Goal: Find specific page/section: Find specific page/section

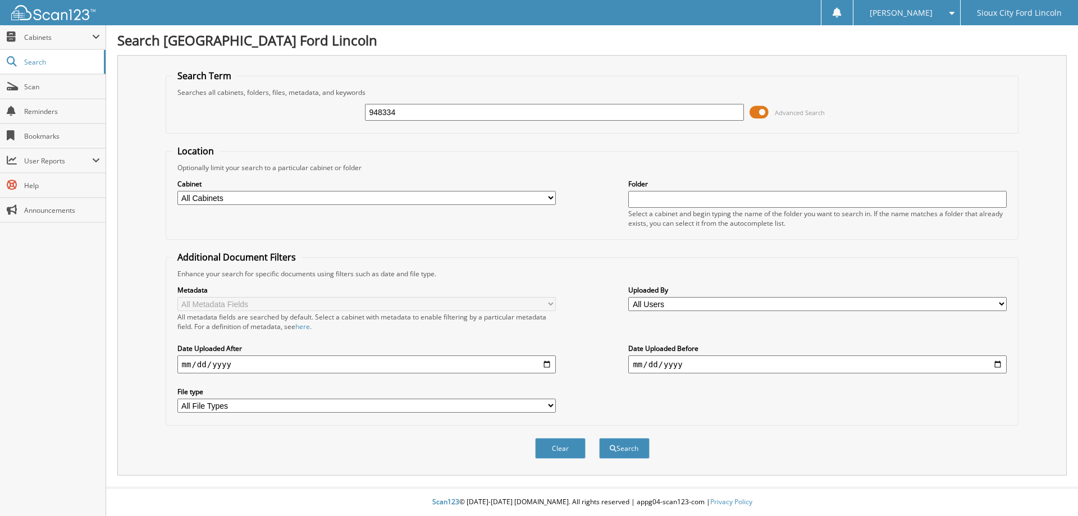
type input "948334"
click at [599, 438] on button "Search" at bounding box center [624, 448] width 51 height 21
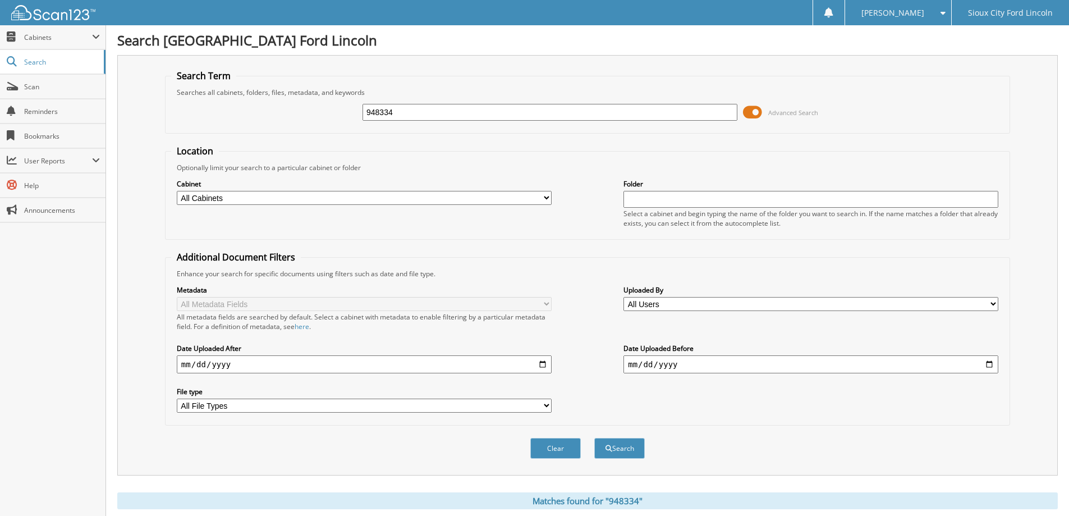
click at [758, 111] on span at bounding box center [752, 112] width 19 height 17
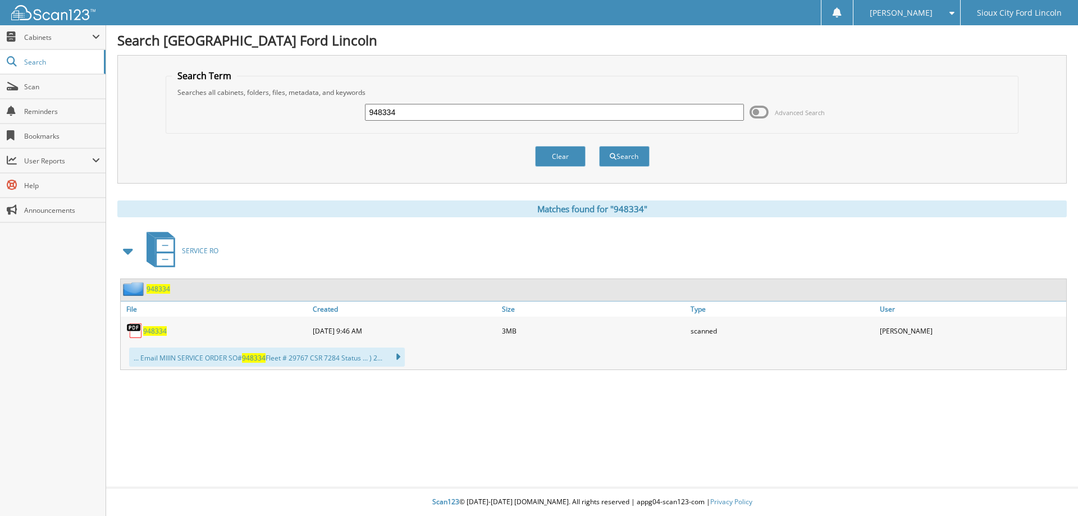
click at [154, 329] on span "948334" at bounding box center [155, 331] width 24 height 10
